Goal: Task Accomplishment & Management: Use online tool/utility

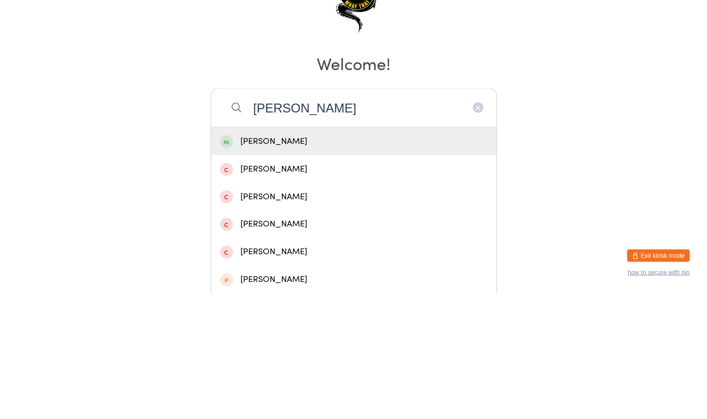
type input "[PERSON_NAME]"
click at [264, 274] on div "[PERSON_NAME]" at bounding box center [353, 267] width 285 height 28
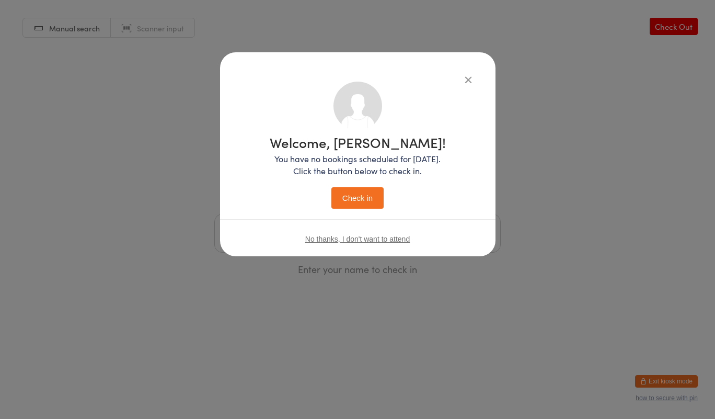
click at [346, 193] on button "Check in" at bounding box center [357, 197] width 52 height 21
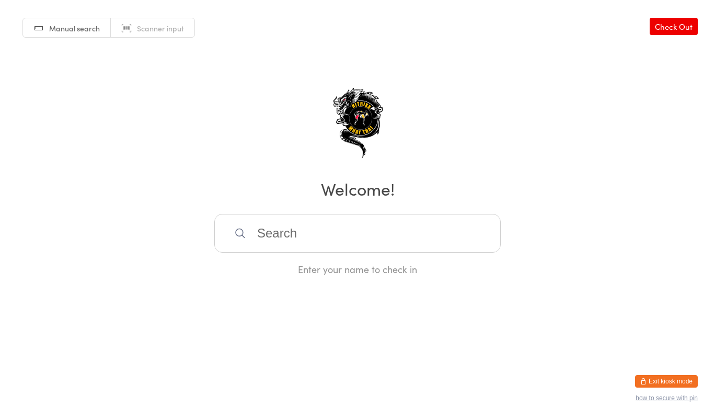
click at [419, 238] on input "search" at bounding box center [357, 233] width 286 height 39
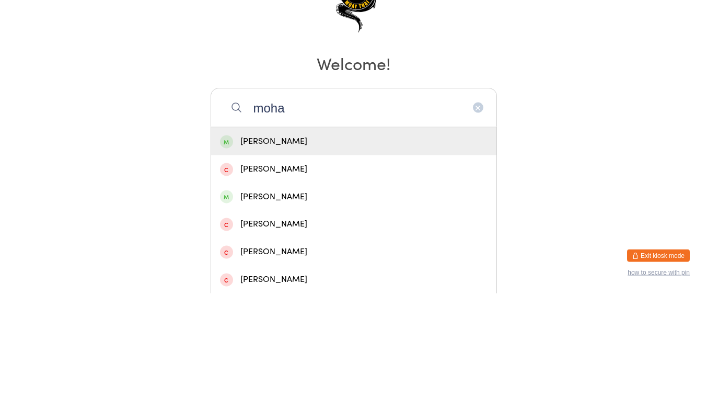
type input "moha"
click at [417, 271] on div "[PERSON_NAME]" at bounding box center [354, 267] width 268 height 14
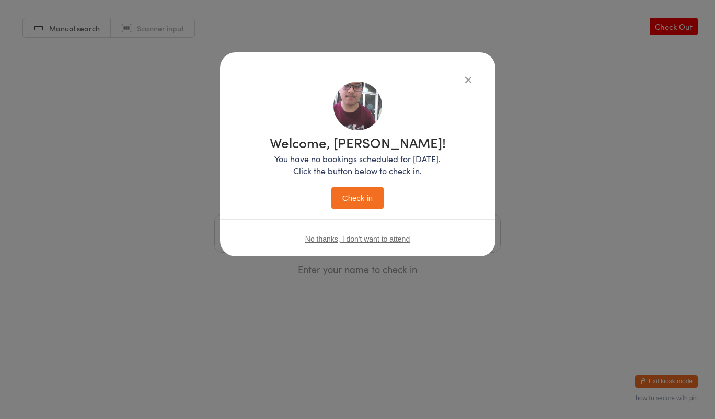
click at [356, 200] on button "Check in" at bounding box center [357, 197] width 52 height 21
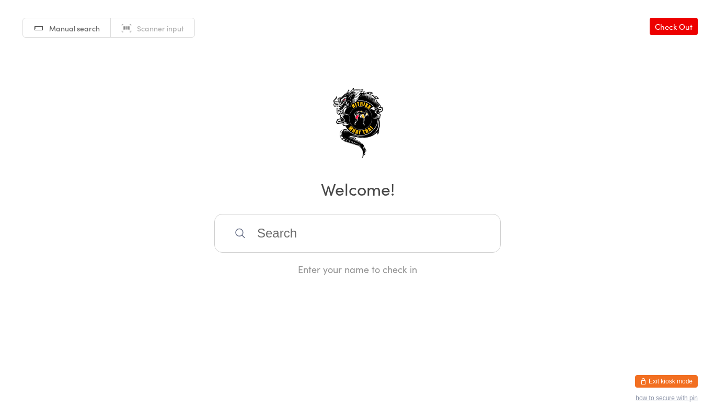
click at [326, 237] on input "search" at bounding box center [357, 233] width 286 height 39
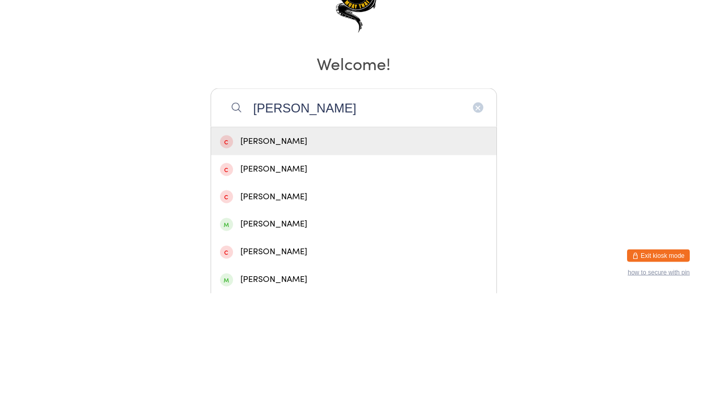
type input "[PERSON_NAME]"
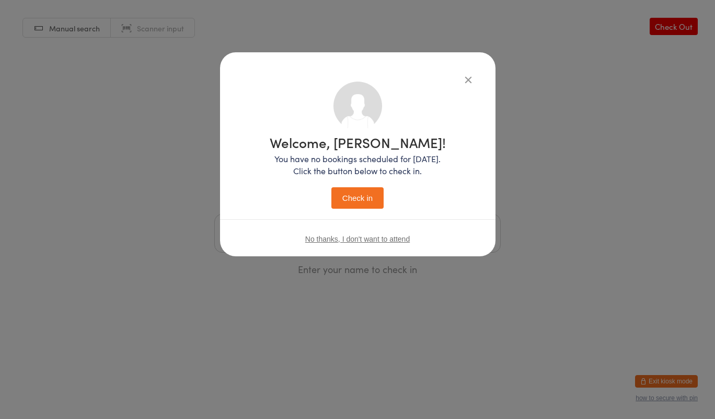
click at [362, 199] on button "Check in" at bounding box center [357, 197] width 52 height 21
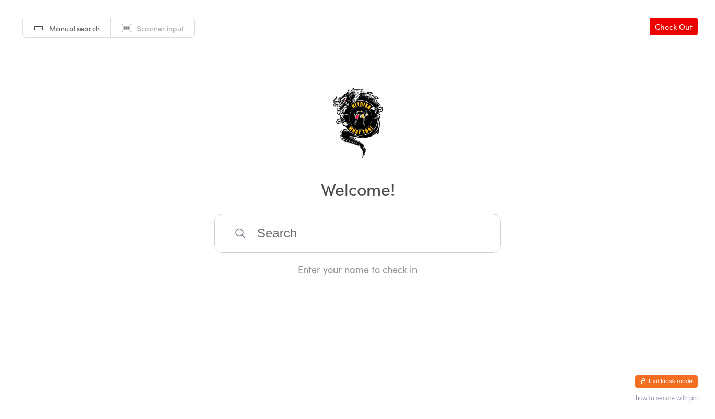
click at [315, 215] on input "search" at bounding box center [357, 233] width 286 height 39
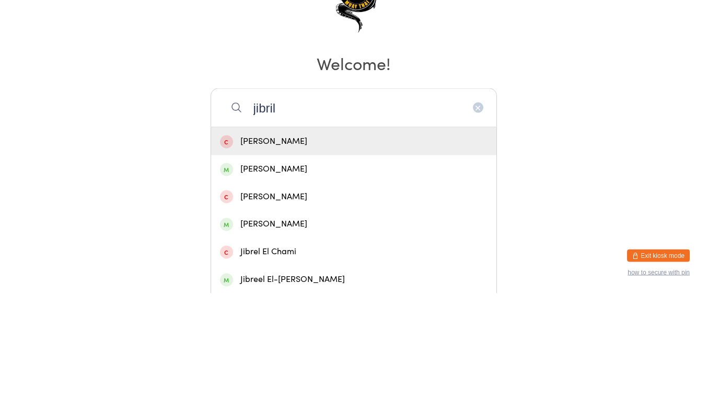
type input "jibril"
click at [301, 298] on div "[PERSON_NAME]" at bounding box center [354, 295] width 268 height 14
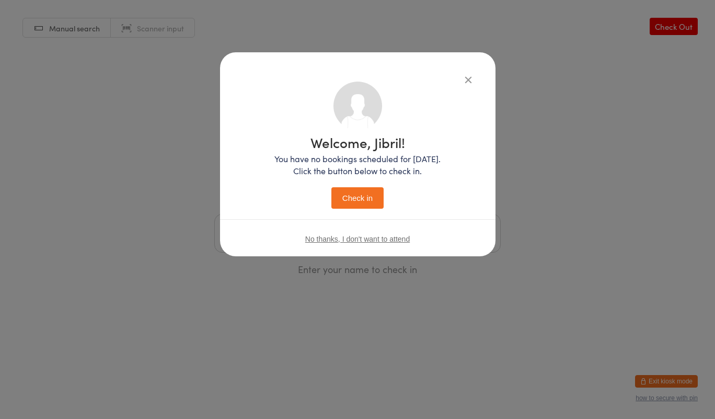
click at [358, 190] on button "Check in" at bounding box center [357, 197] width 52 height 21
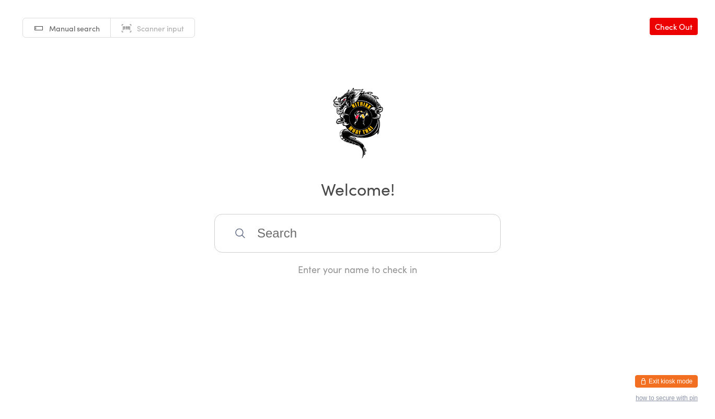
click at [288, 237] on input "search" at bounding box center [357, 233] width 286 height 39
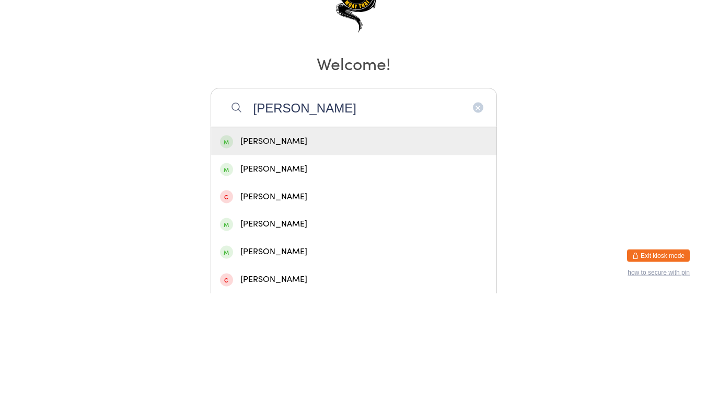
type input "[PERSON_NAME]"
click at [247, 267] on div "[PERSON_NAME]" at bounding box center [354, 267] width 268 height 14
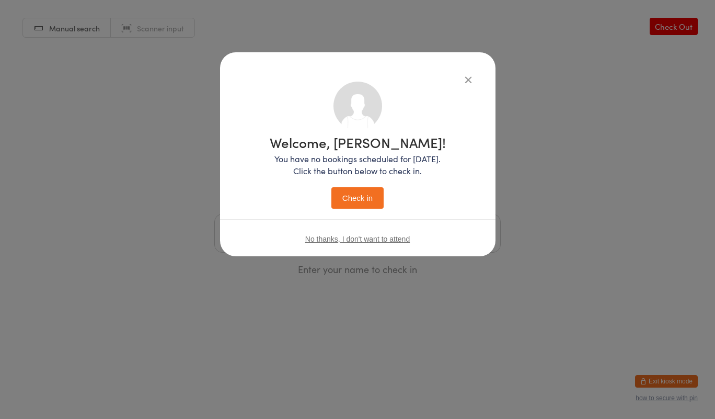
click at [364, 197] on button "Check in" at bounding box center [357, 197] width 52 height 21
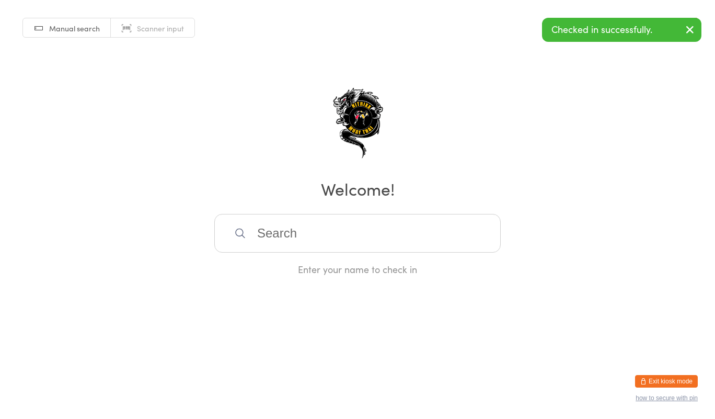
click at [324, 237] on input "search" at bounding box center [357, 233] width 286 height 39
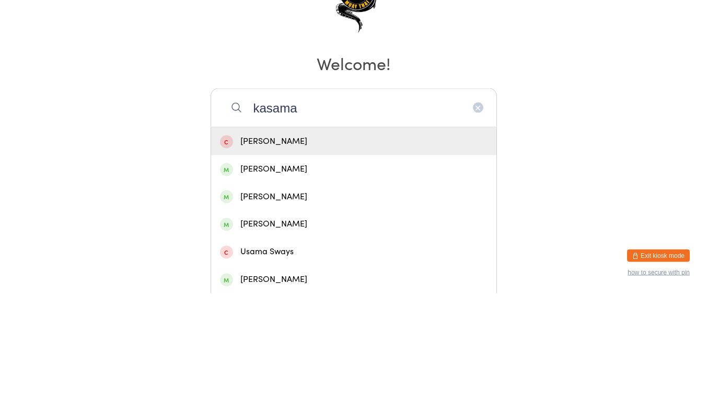
type input "kasama"
click at [324, 300] on div "[PERSON_NAME]" at bounding box center [354, 295] width 268 height 14
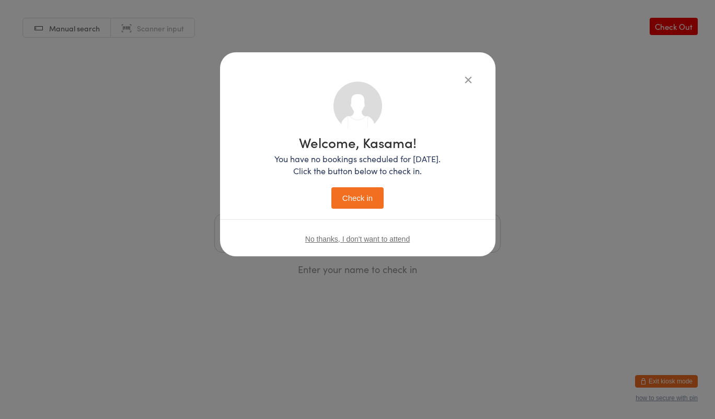
click at [366, 199] on button "Check in" at bounding box center [357, 197] width 52 height 21
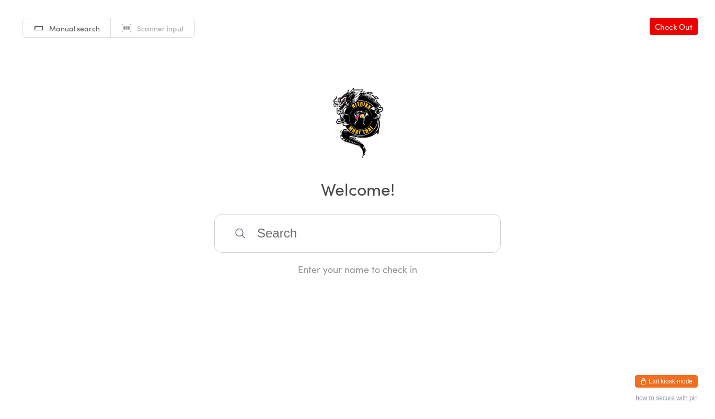
click at [374, 228] on input "search" at bounding box center [357, 233] width 286 height 39
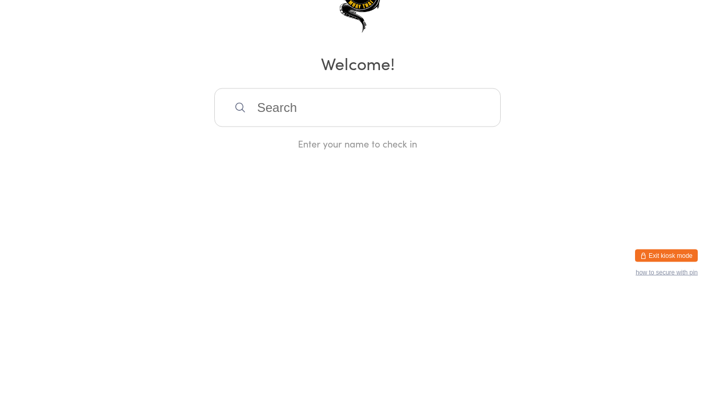
type input "a"
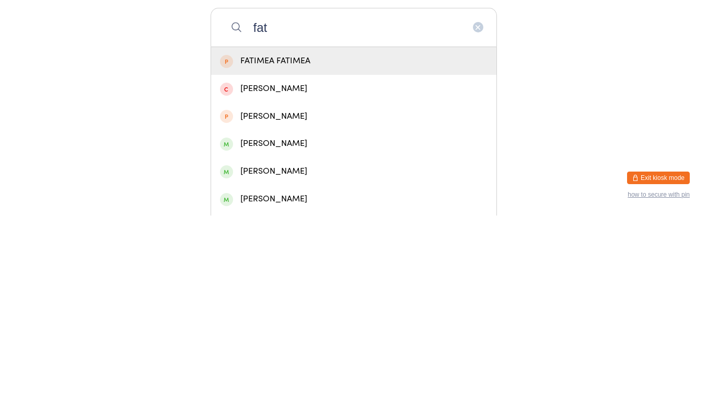
scroll to position [10, 0]
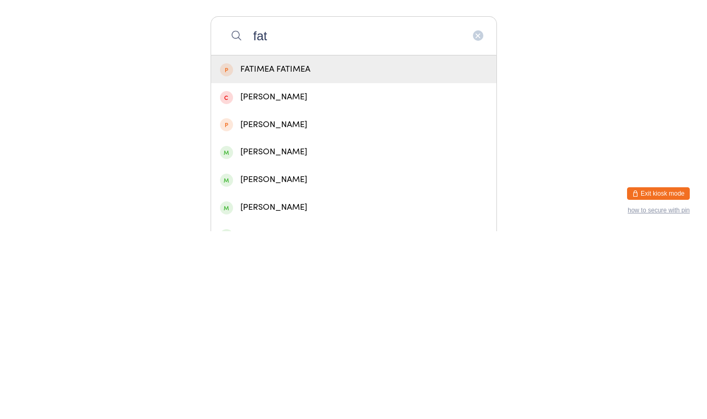
type input "fat"
click at [300, 348] on div "[PERSON_NAME]" at bounding box center [353, 340] width 285 height 28
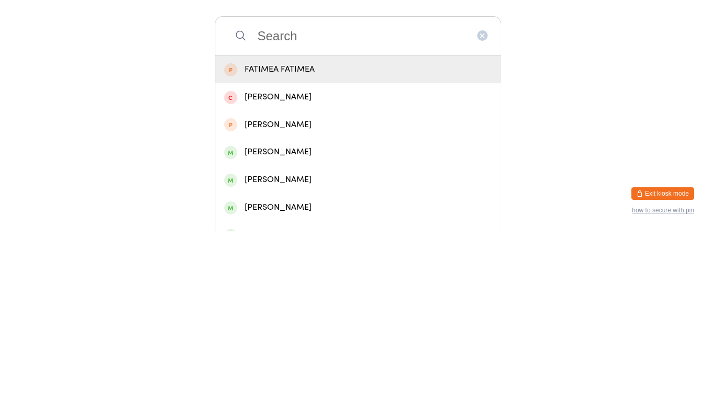
scroll to position [0, 0]
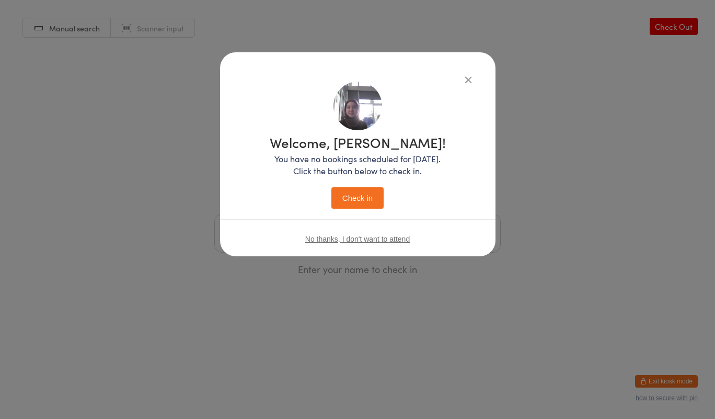
click at [363, 205] on button "Check in" at bounding box center [357, 197] width 52 height 21
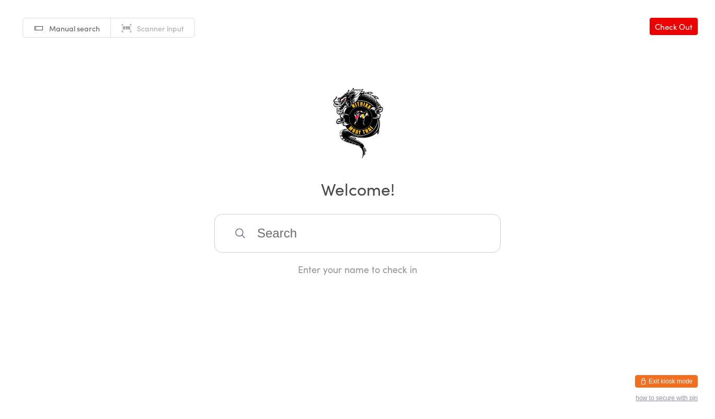
click at [325, 240] on input "search" at bounding box center [357, 233] width 286 height 39
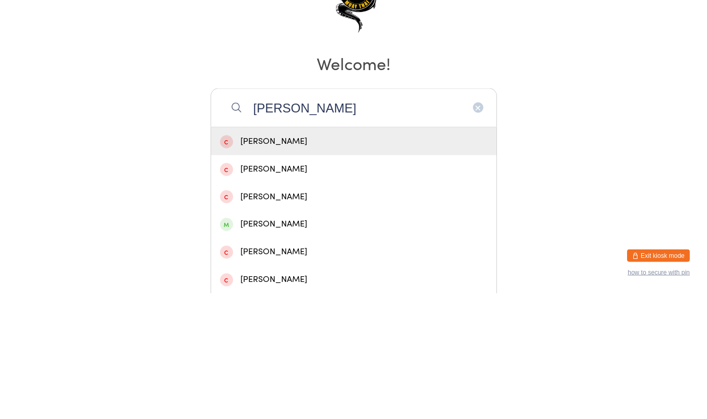
type input "[PERSON_NAME]"
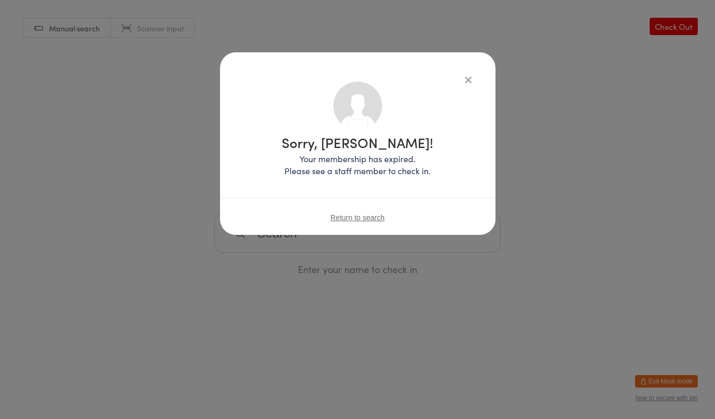
click at [463, 82] on icon "button" at bounding box center [469, 80] width 12 height 12
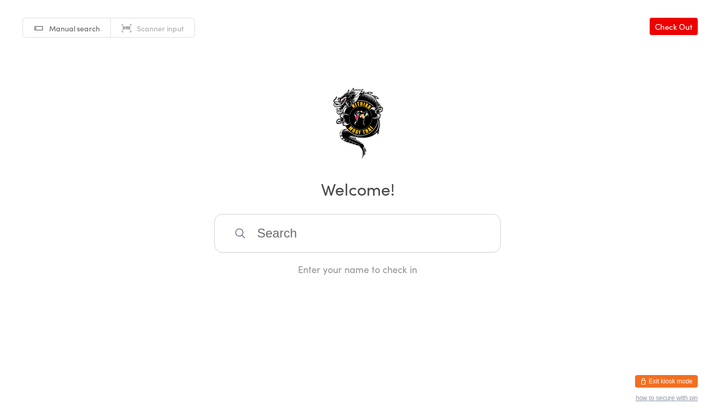
click at [350, 229] on input "search" at bounding box center [357, 233] width 286 height 39
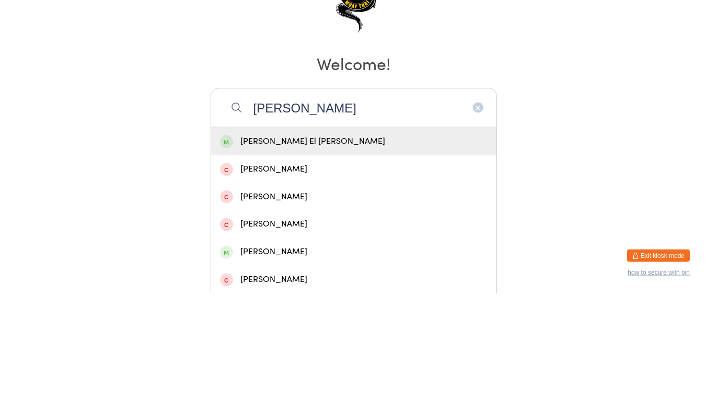
type input "[PERSON_NAME]"
click at [293, 275] on div "[PERSON_NAME] El [PERSON_NAME]" at bounding box center [353, 267] width 285 height 28
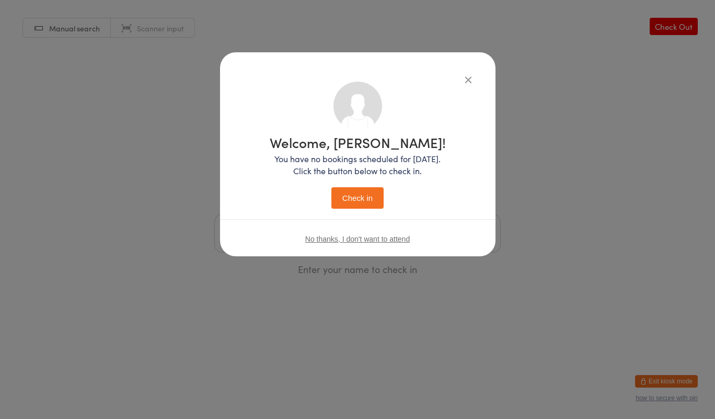
click at [357, 206] on button "Check in" at bounding box center [357, 197] width 52 height 21
